Goal: Check status: Check status

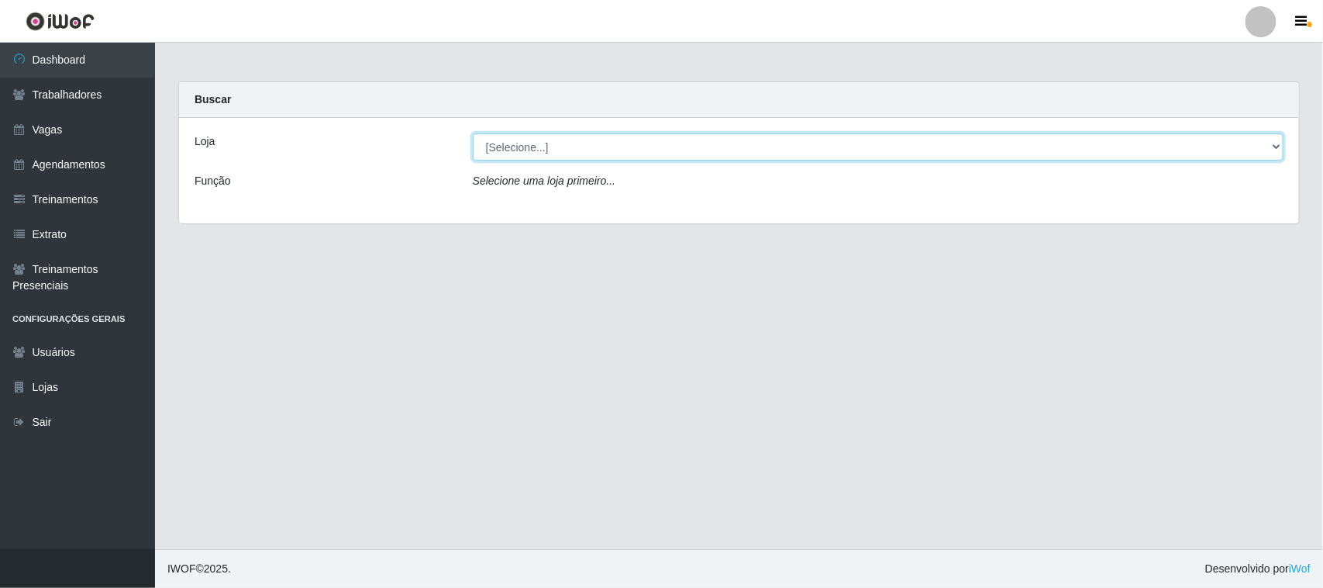
click at [1273, 145] on select "[Selecione...] [GEOGRAPHIC_DATA]" at bounding box center [878, 146] width 811 height 27
select select "65"
click at [473, 133] on select "[Selecione...] [GEOGRAPHIC_DATA]" at bounding box center [878, 146] width 811 height 27
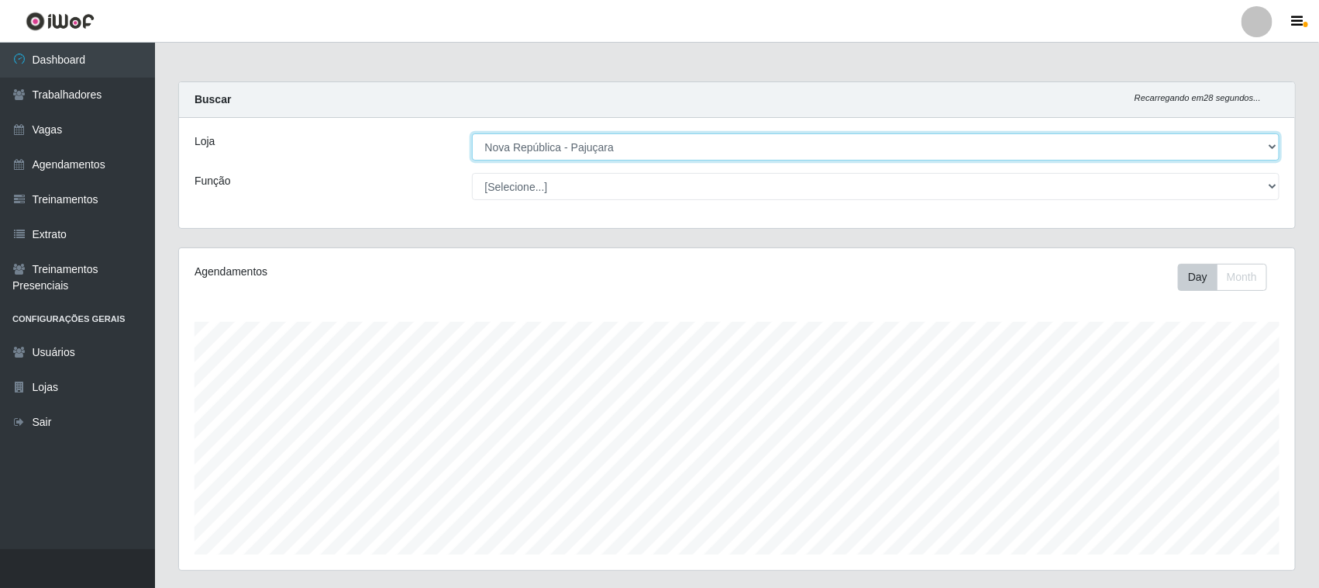
scroll to position [323, 1116]
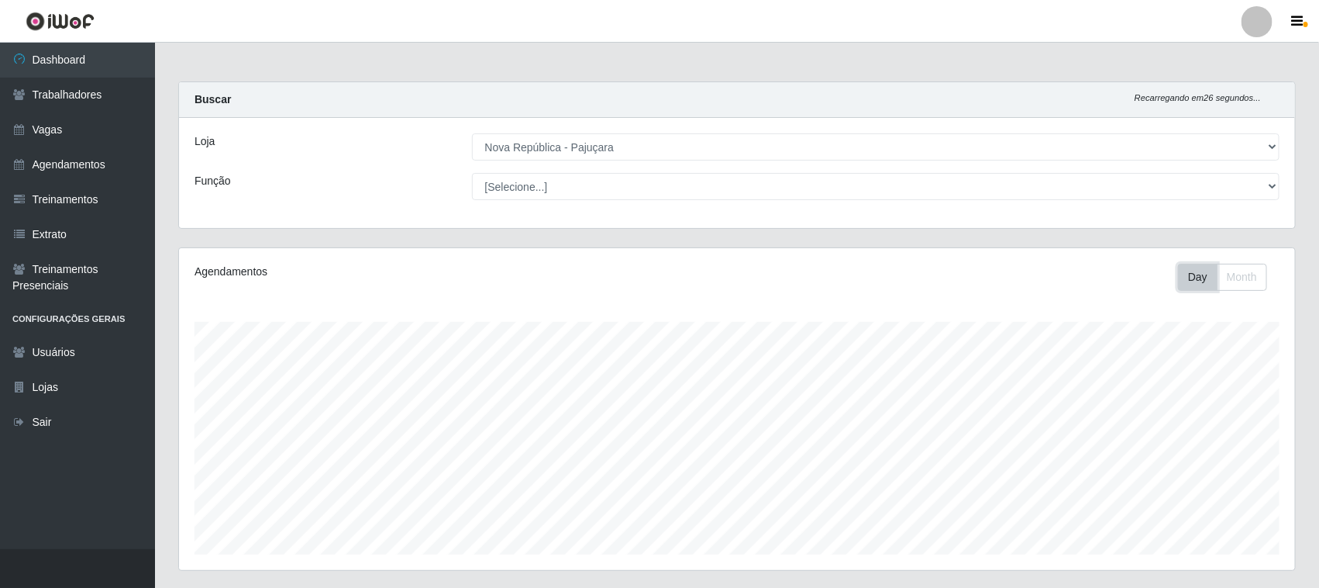
click at [1199, 285] on button "Day" at bounding box center [1198, 277] width 40 height 27
click at [1198, 281] on button "Day" at bounding box center [1198, 277] width 40 height 27
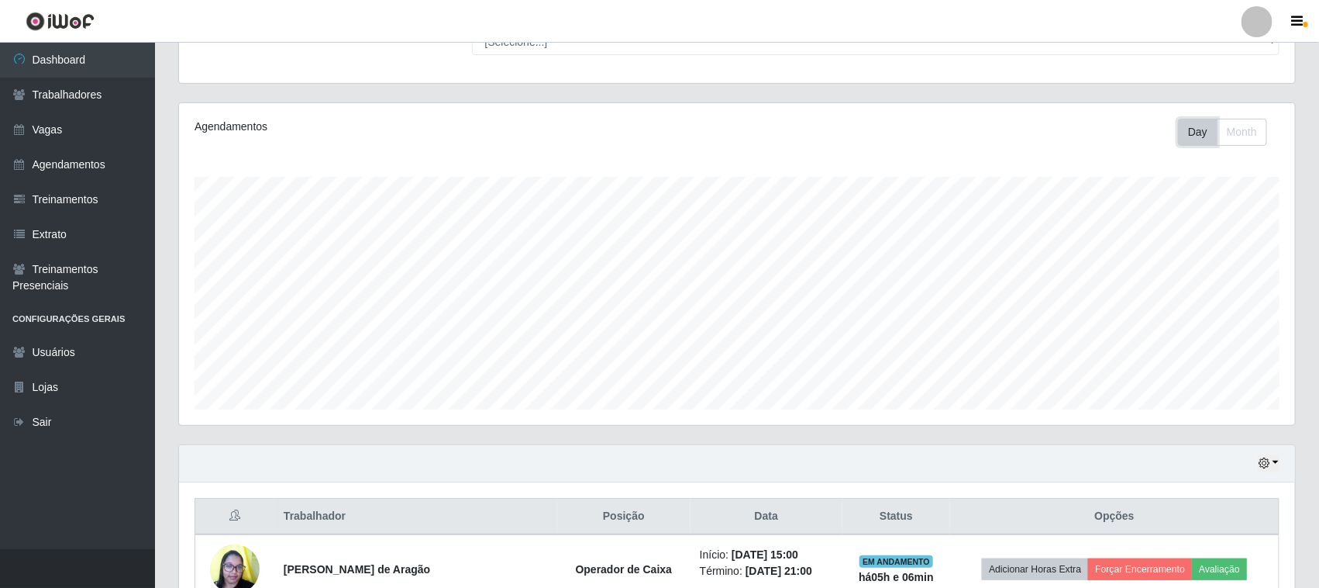
scroll to position [305, 0]
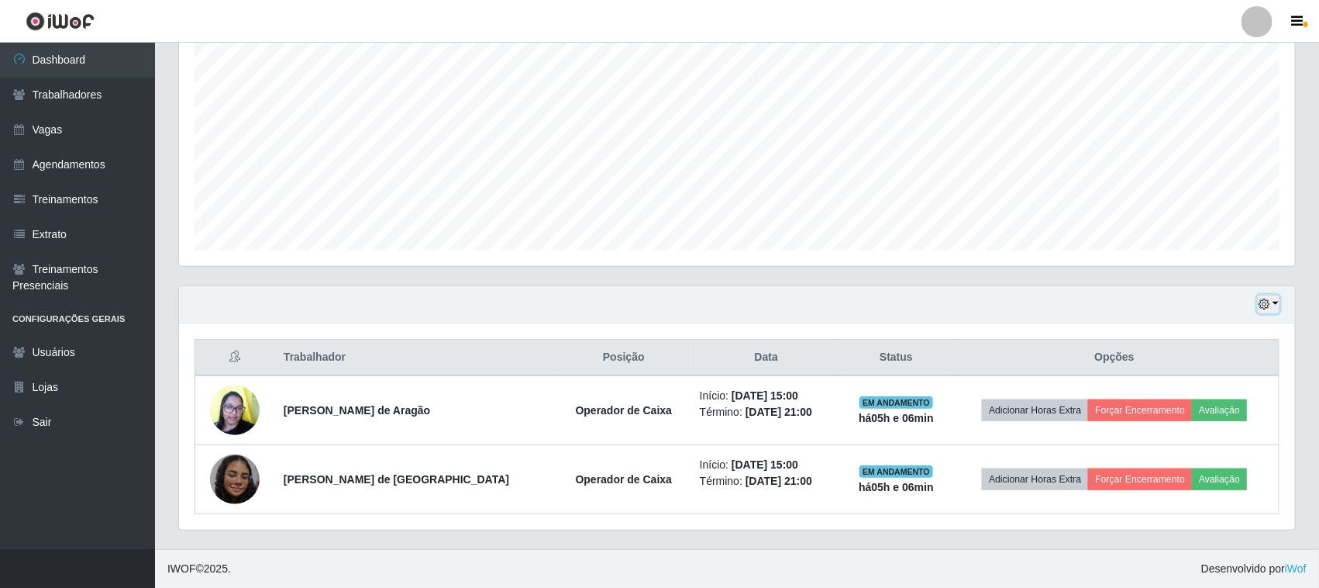
click at [1264, 305] on icon "button" at bounding box center [1264, 303] width 11 height 11
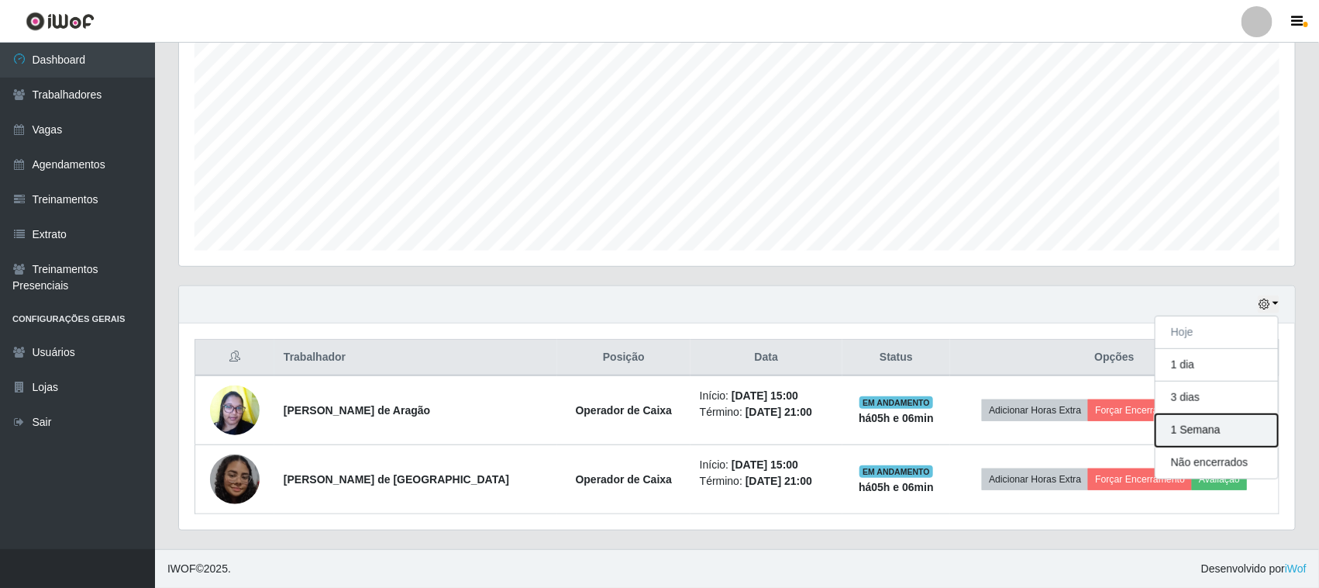
click at [1223, 426] on button "1 Semana" at bounding box center [1217, 430] width 122 height 33
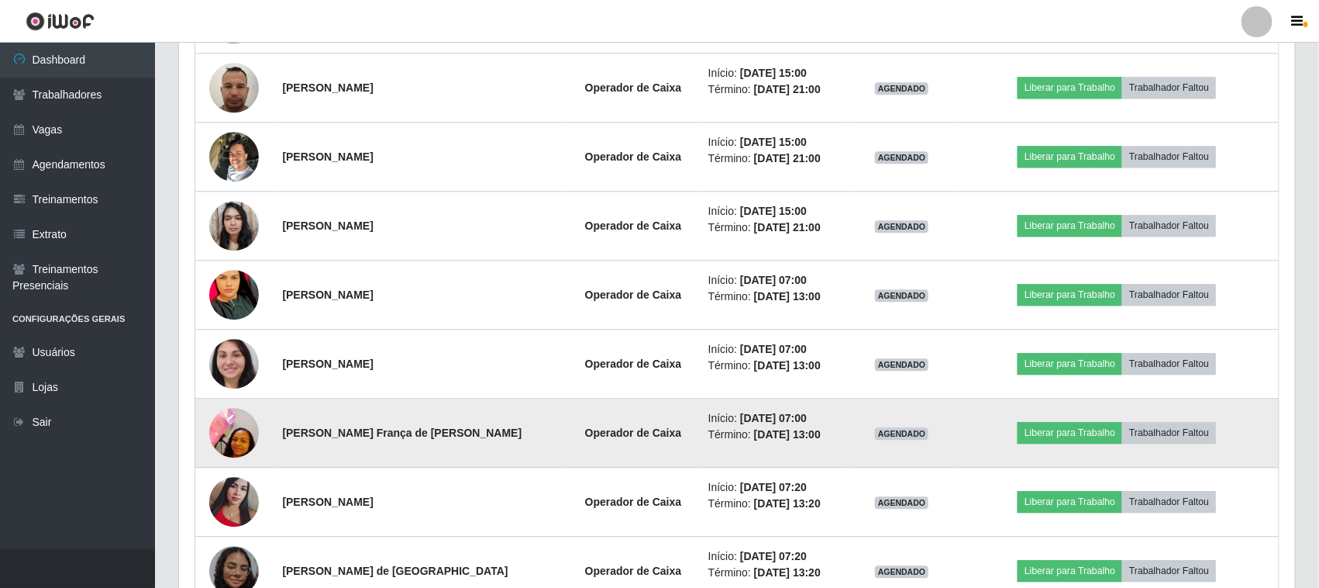
scroll to position [1758, 0]
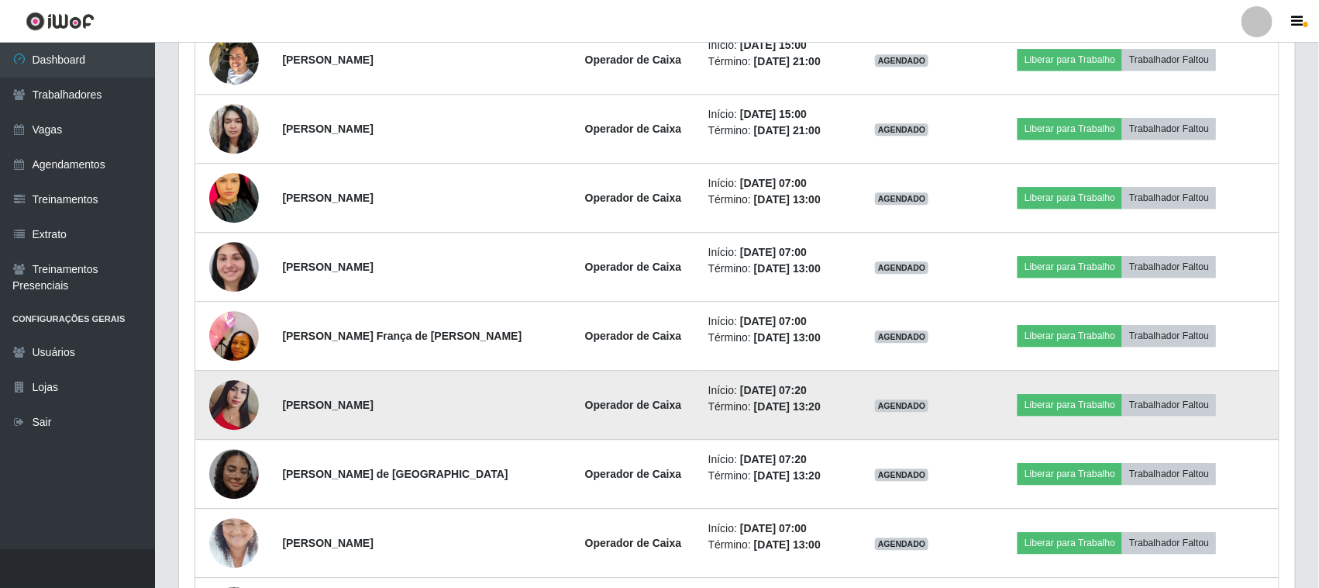
click at [238, 416] on img at bounding box center [234, 404] width 50 height 66
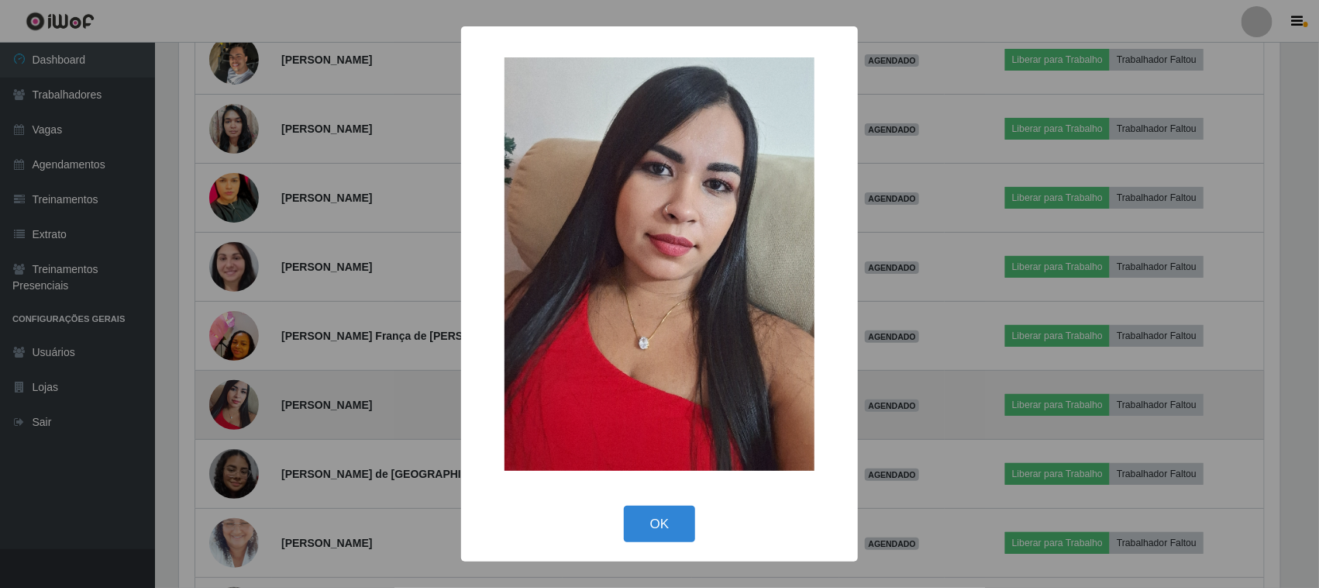
scroll to position [323, 1106]
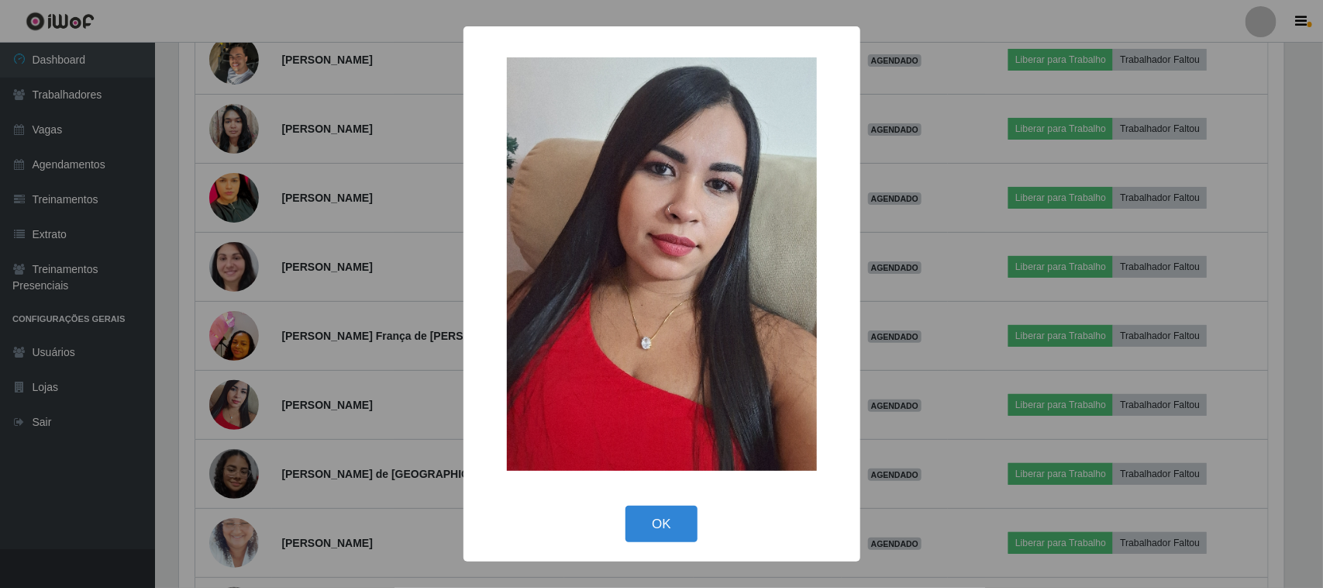
click at [261, 405] on div "× OK Cancel" at bounding box center [661, 294] width 1323 height 588
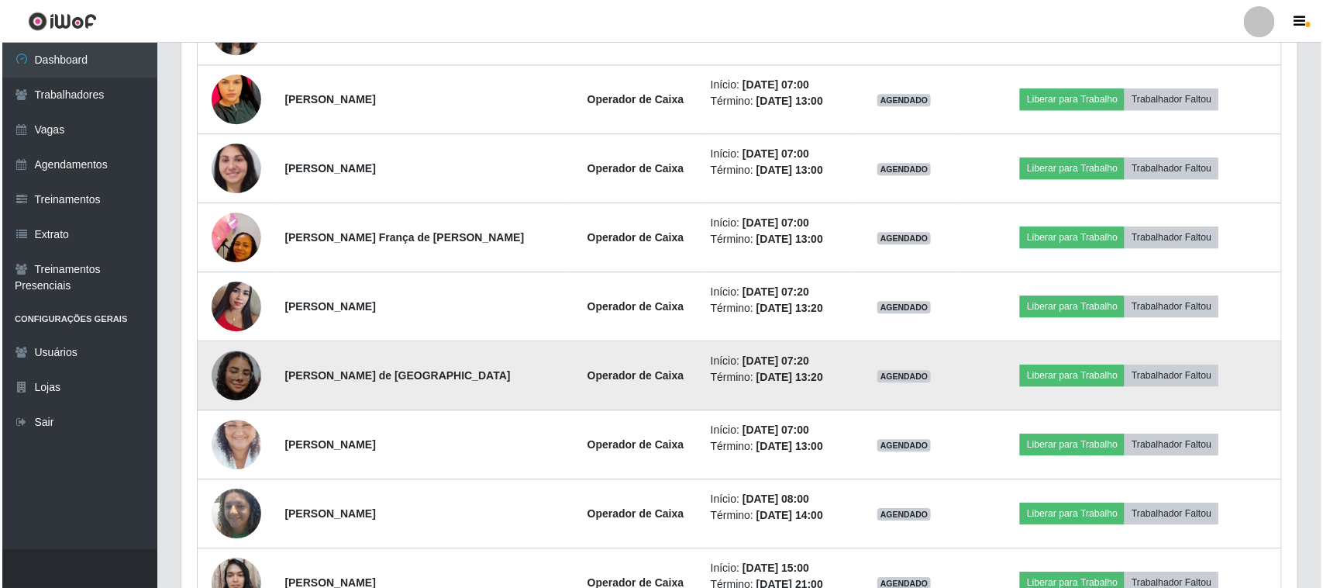
scroll to position [1855, 0]
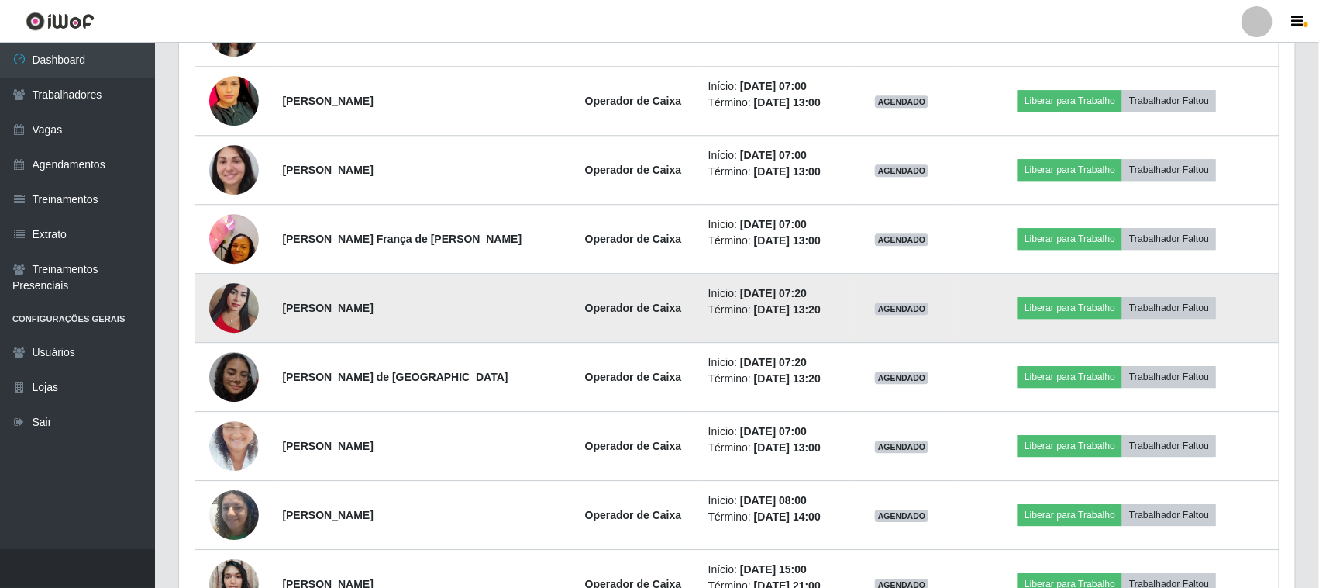
click at [222, 312] on img at bounding box center [234, 307] width 50 height 66
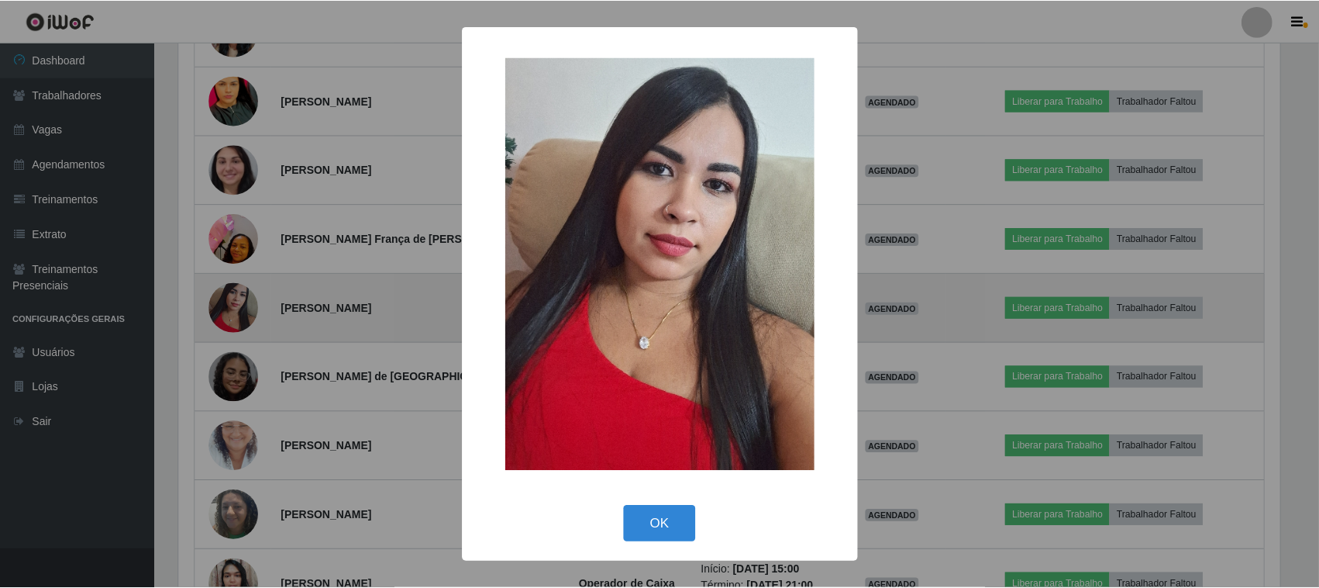
scroll to position [323, 1106]
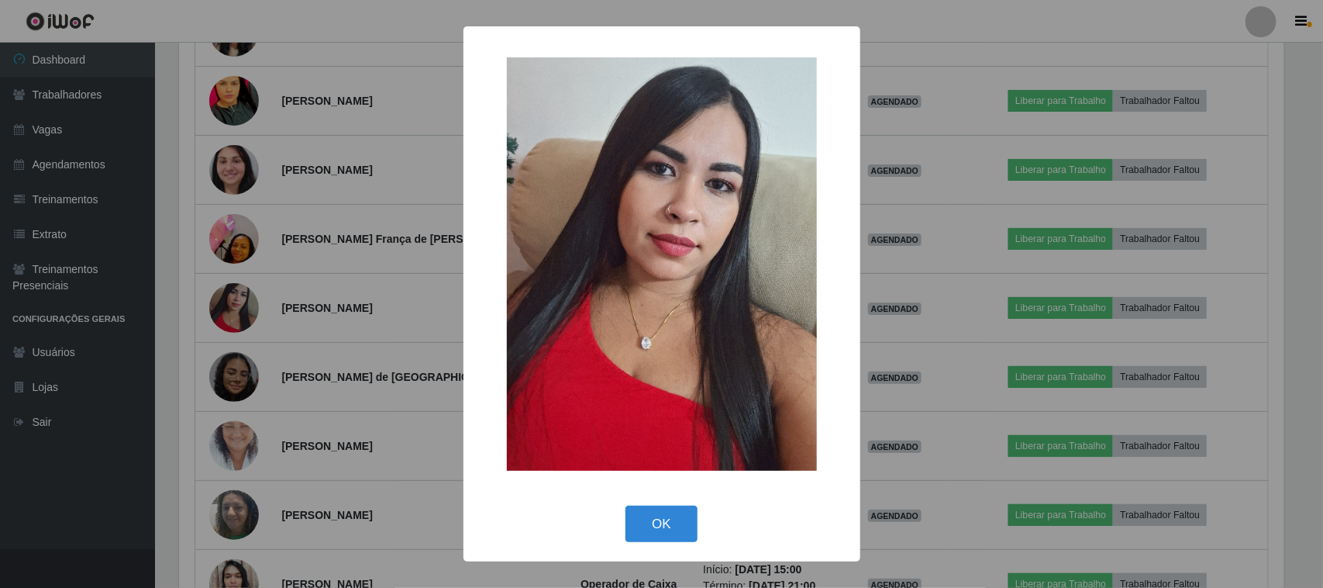
click at [332, 293] on div "× OK Cancel" at bounding box center [661, 294] width 1323 height 588
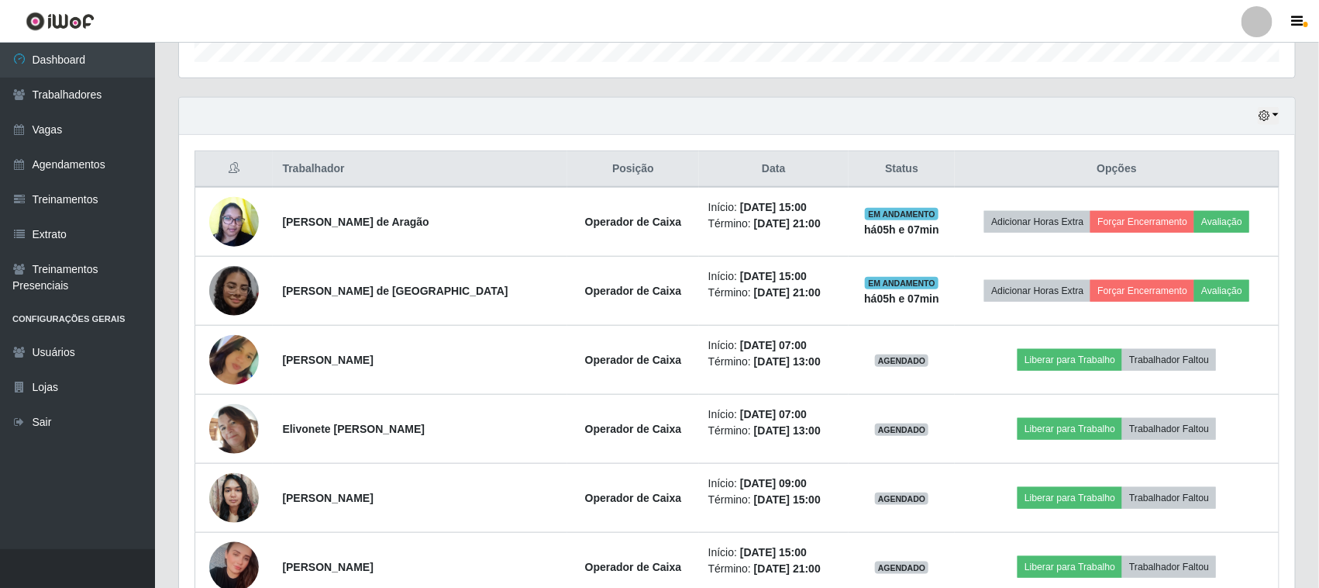
scroll to position [304, 0]
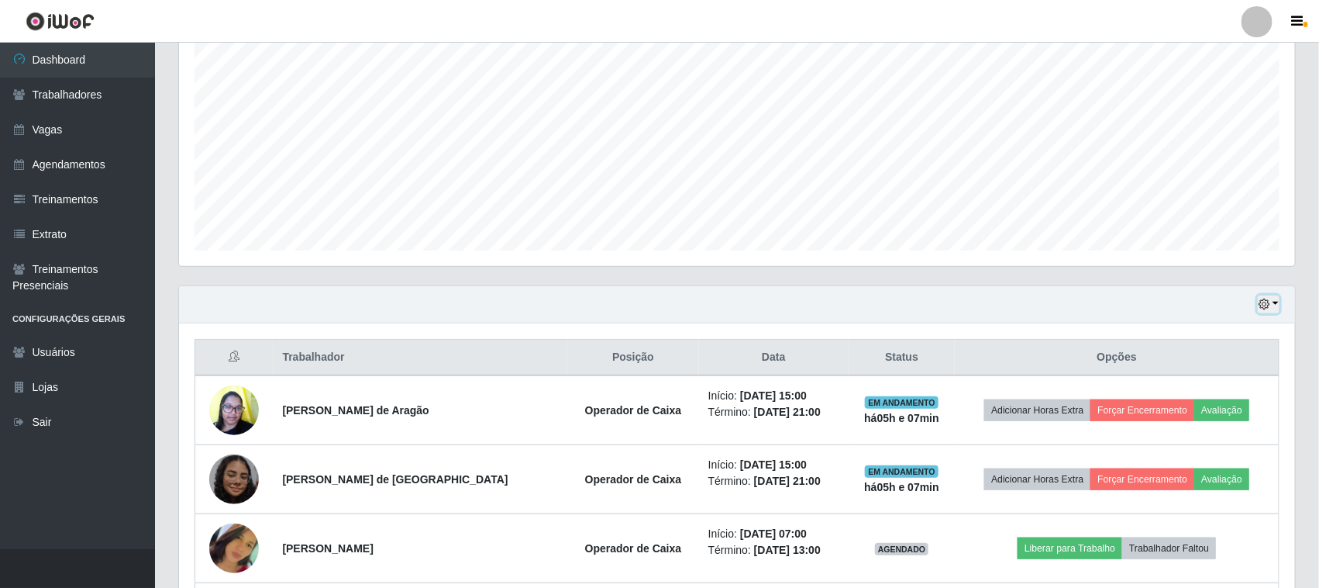
click at [1265, 309] on icon "button" at bounding box center [1264, 303] width 11 height 11
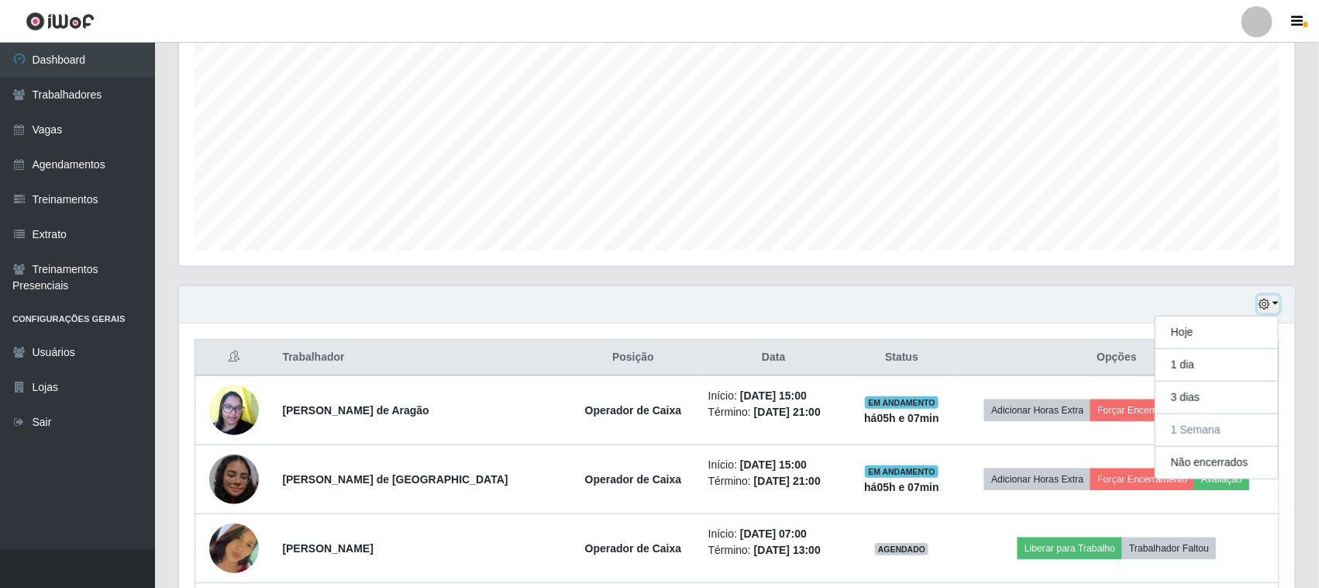
click at [1265, 309] on icon "button" at bounding box center [1264, 303] width 11 height 11
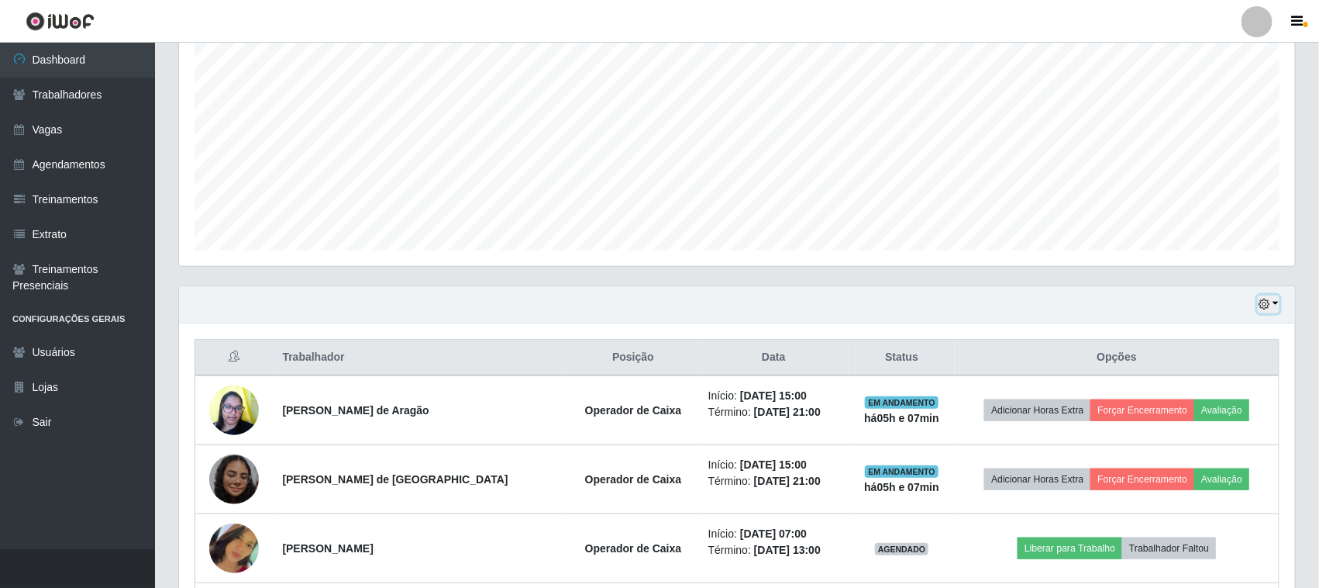
click at [1265, 309] on icon "button" at bounding box center [1264, 303] width 11 height 11
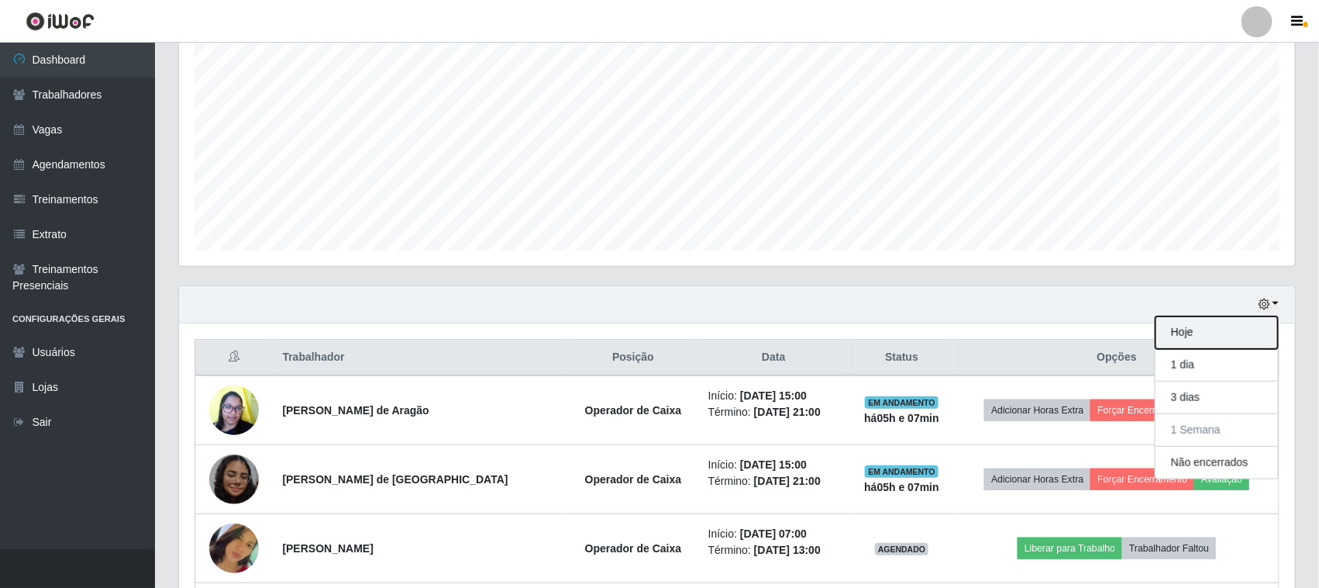
click at [1242, 336] on button "Hoje" at bounding box center [1217, 332] width 122 height 33
